Goal: Information Seeking & Learning: Understand process/instructions

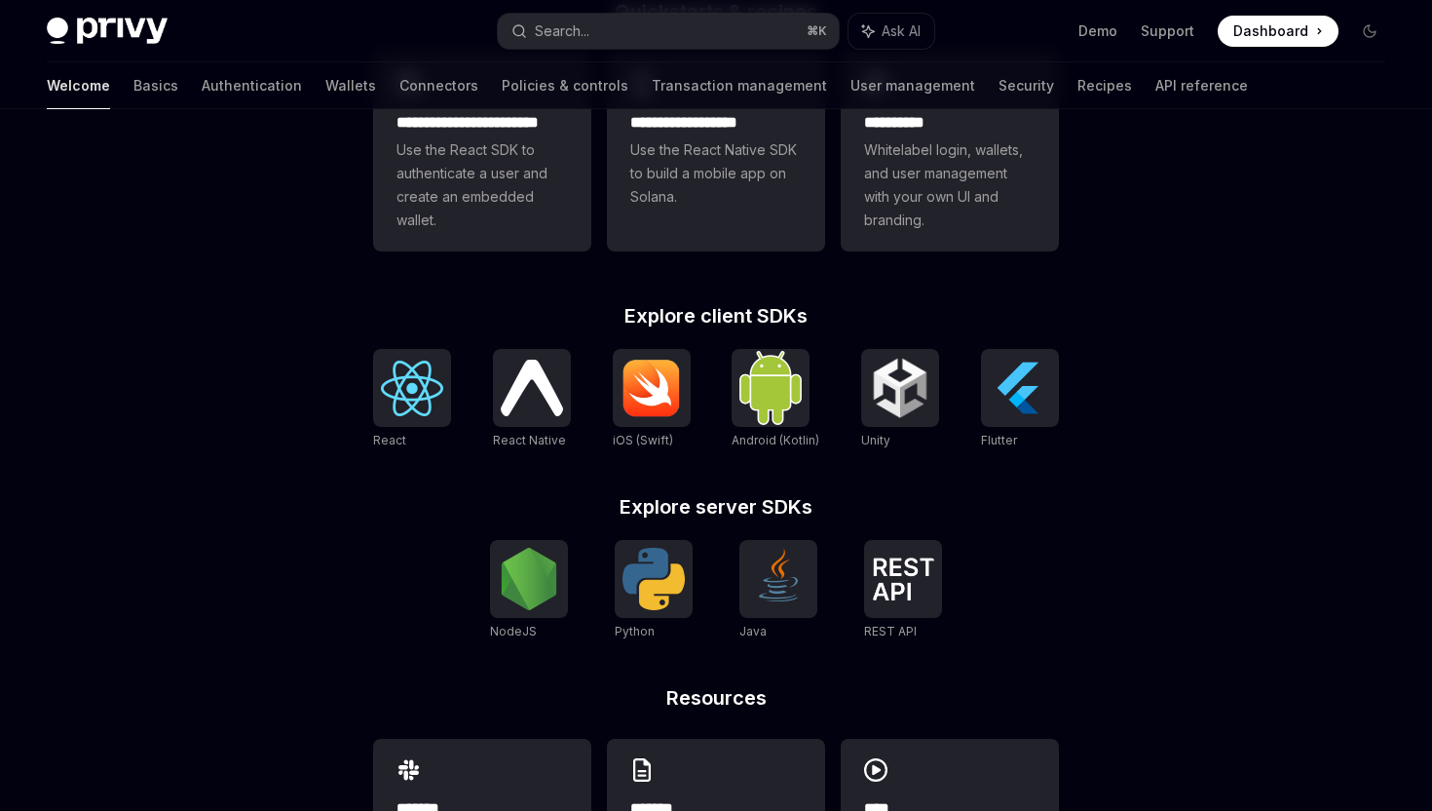
scroll to position [615, 0]
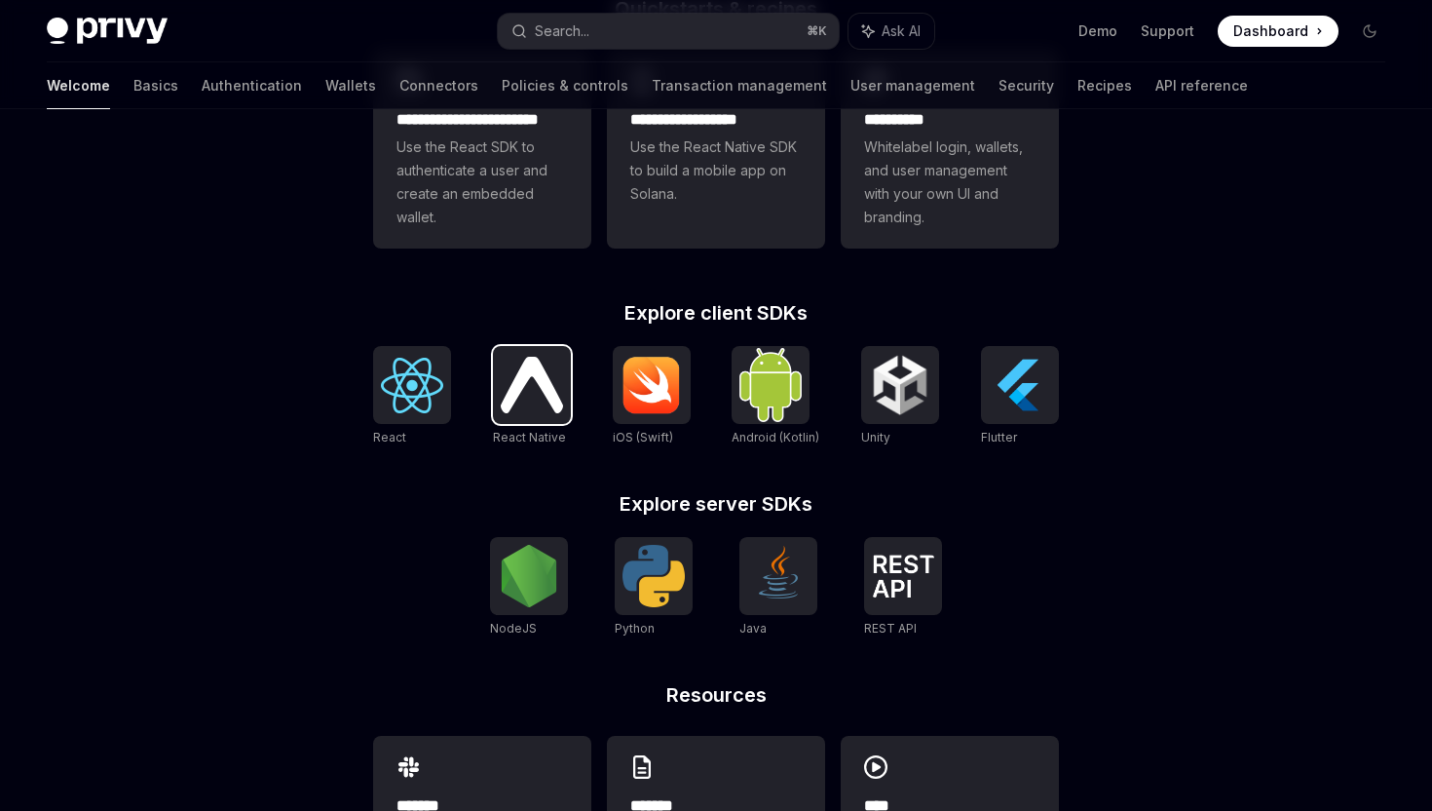
click at [513, 406] on img at bounding box center [532, 385] width 62 height 56
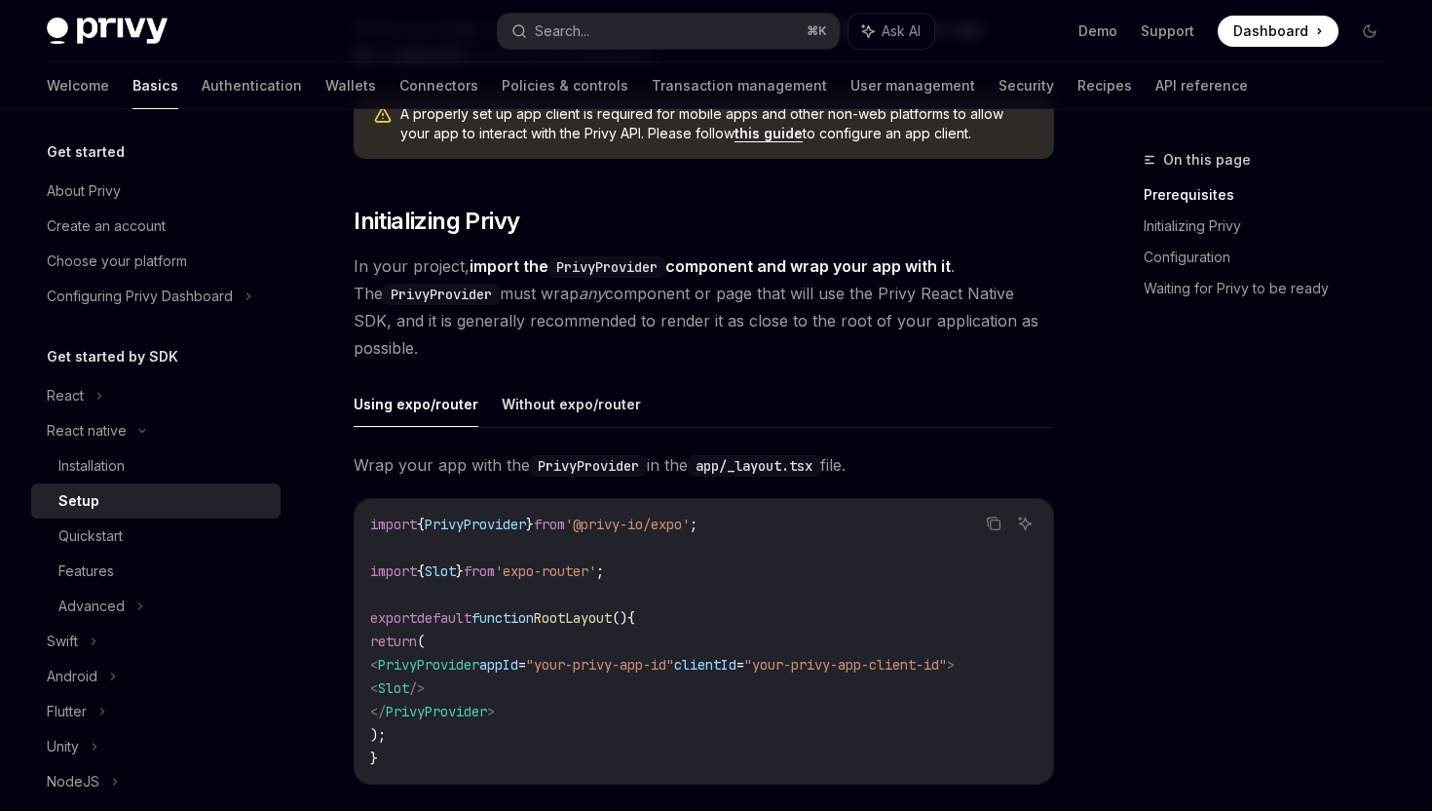
scroll to position [286, 0]
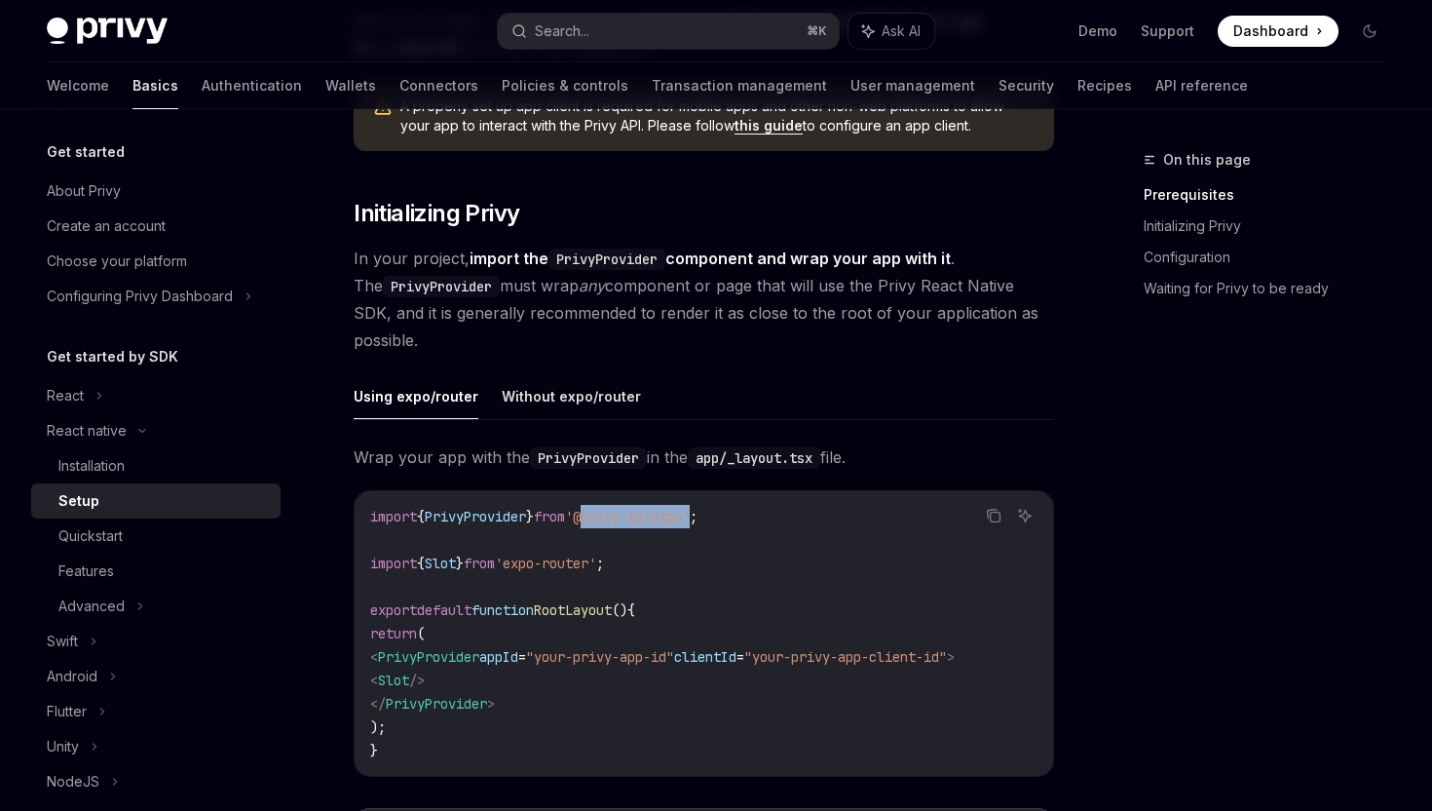
drag, startPoint x: 722, startPoint y: 517, endPoint x: 607, endPoint y: 513, distance: 115.1
click at [607, 513] on span "'@privy-io/expo'" at bounding box center [627, 517] width 125 height 18
copy span "@privy-io/expo"
click at [556, 398] on button "Without expo/router" at bounding box center [571, 396] width 139 height 46
type textarea "*"
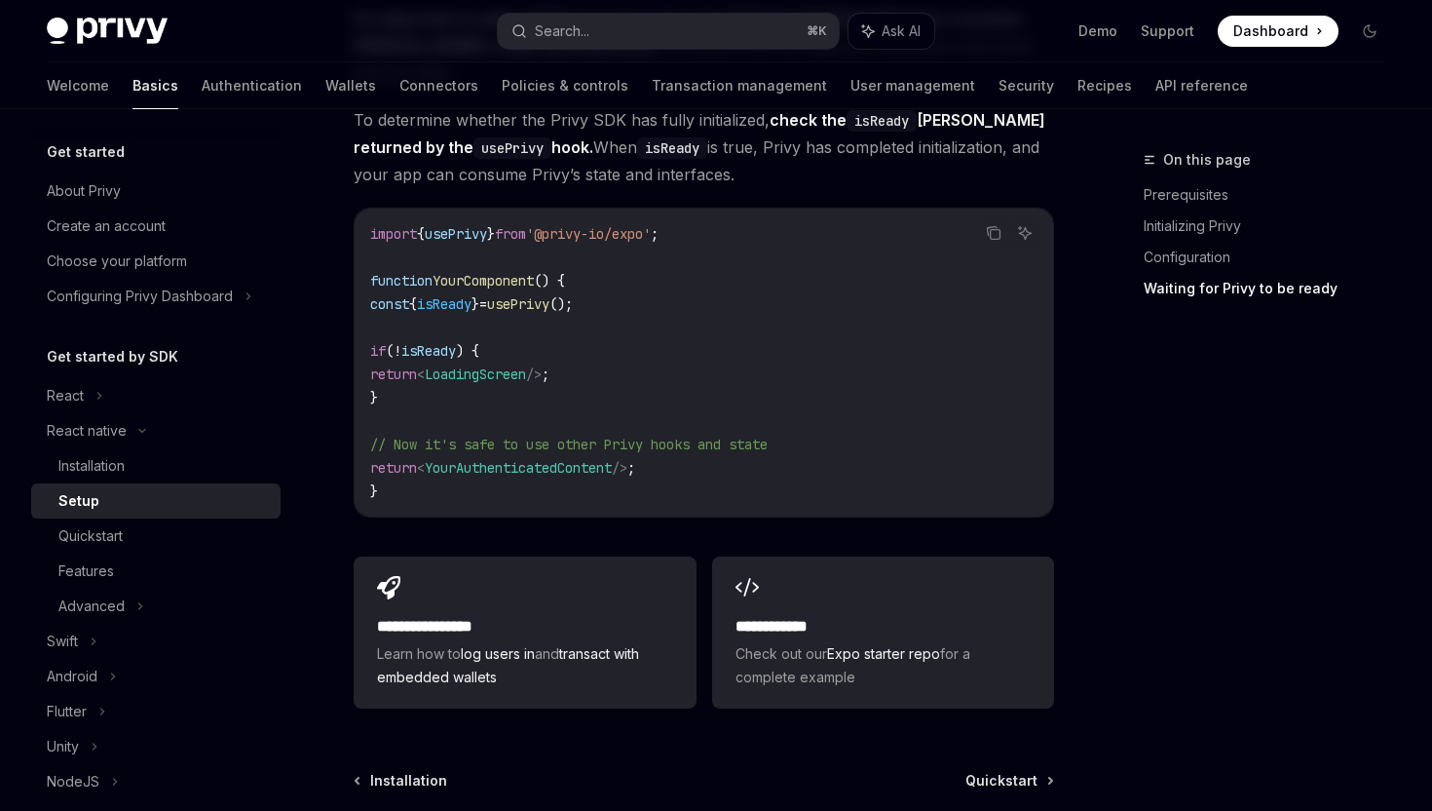
scroll to position [1620, 0]
